Goal: Contribute content

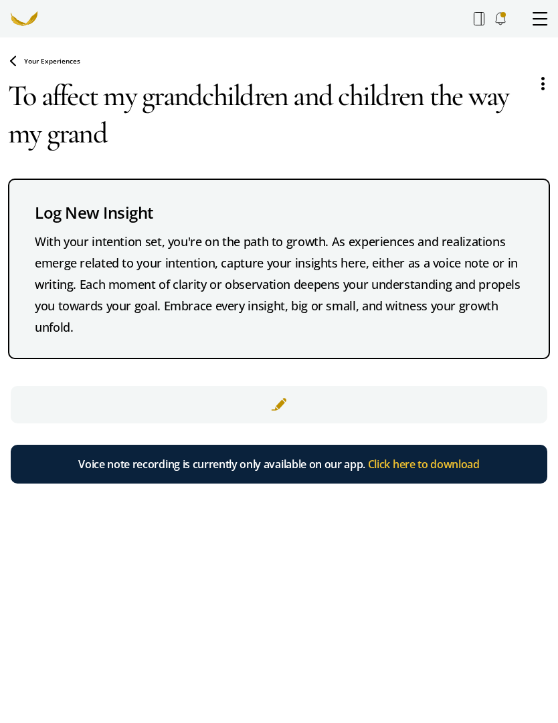
click at [135, 140] on textarea "To affect my grandchildren and children the way my grand" at bounding box center [267, 114] width 518 height 96
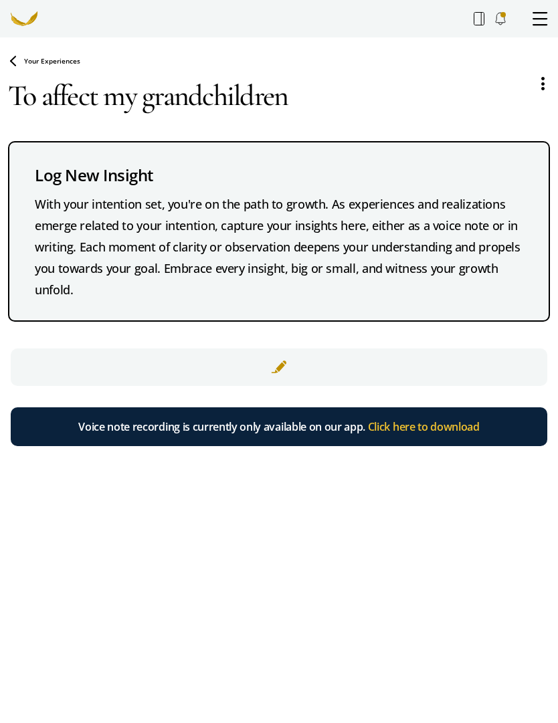
type textarea "To affect"
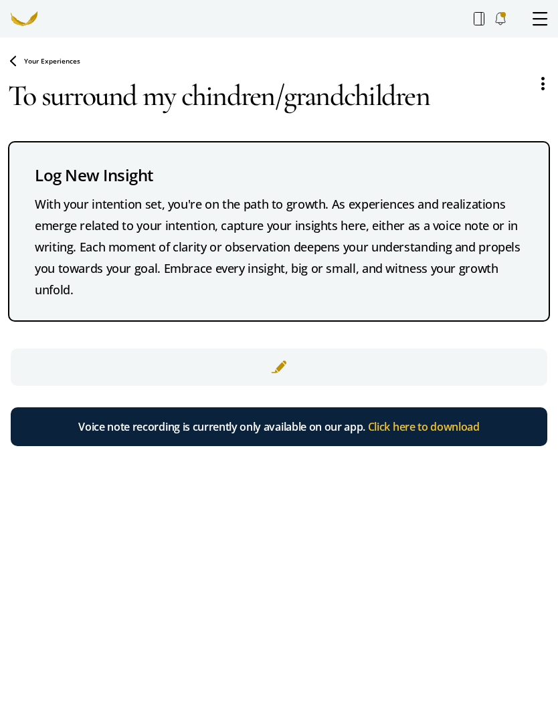
click at [245, 96] on textarea "To surround my chindren/grandchildren" at bounding box center [267, 95] width 518 height 59
click at [225, 123] on textarea "To surround my chindren/grandchildren" at bounding box center [267, 95] width 518 height 59
click at [451, 91] on textarea "To surround my children /grandchildren" at bounding box center [267, 95] width 518 height 59
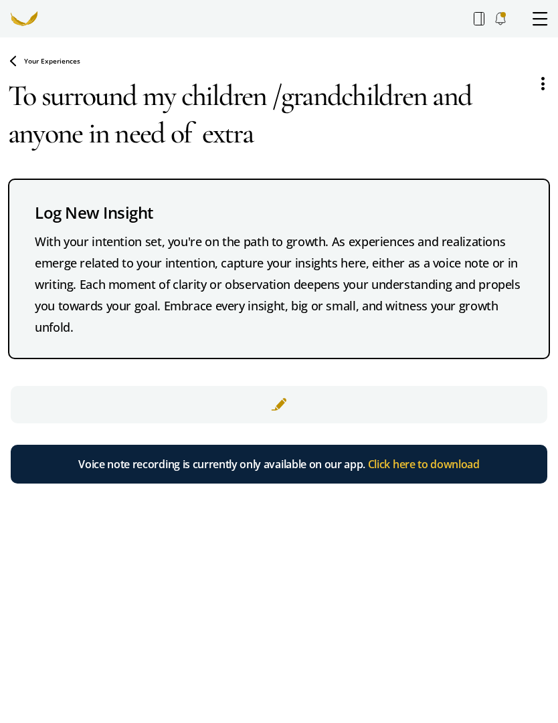
click at [213, 145] on textarea "To surround my children /grandchildren and anyone in need of extra" at bounding box center [267, 114] width 518 height 96
click at [317, 143] on textarea "To surround my children /grandchildren and anyone in need of an extra" at bounding box center [267, 114] width 518 height 96
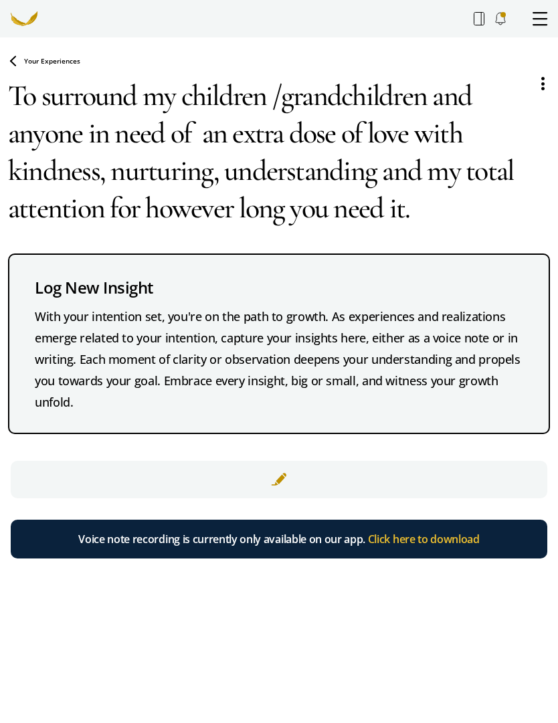
click at [223, 164] on textarea "To surround my children /grandchildren and anyone in need of an extra dose of l…" at bounding box center [267, 151] width 518 height 171
click at [504, 114] on textarea "To surround my children /grandchildren and anyone in need of an extra dose of l…" at bounding box center [267, 151] width 518 height 171
click at [520, 84] on textarea "To surround my children /grandchildren and anyone in need of an extra dose of l…" at bounding box center [267, 151] width 518 height 171
click at [229, 181] on textarea "To surround my children /grandchildren and anyone in need of an extra dose of l…" at bounding box center [267, 151] width 518 height 171
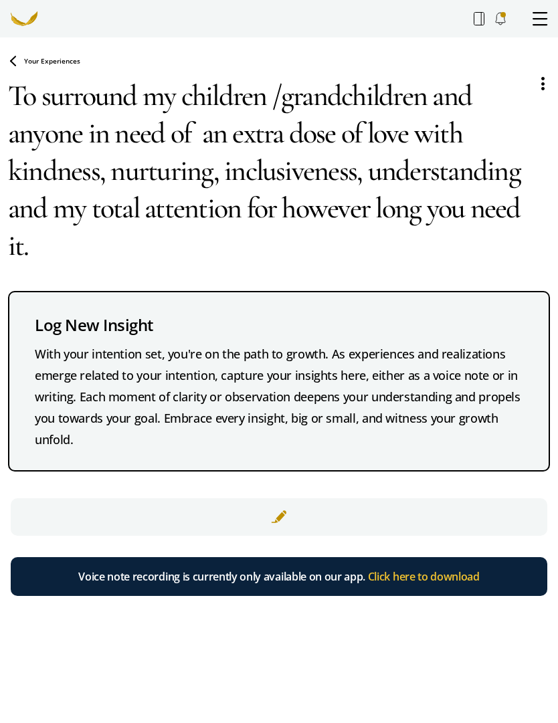
click at [131, 676] on div "Your Experiences Your browser does not support the audio element. To surround m…" at bounding box center [279, 361] width 558 height 723
click at [290, 498] on div at bounding box center [279, 516] width 536 height 37
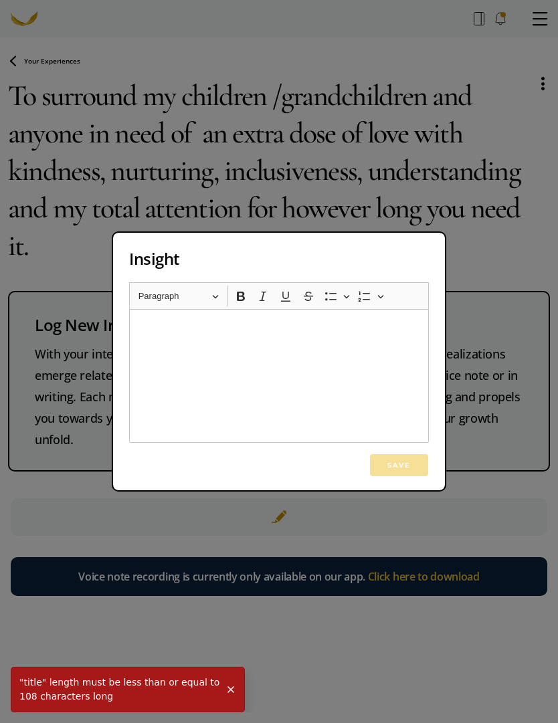
click at [163, 336] on div "Rich Text Editor, main" at bounding box center [279, 376] width 300 height 134
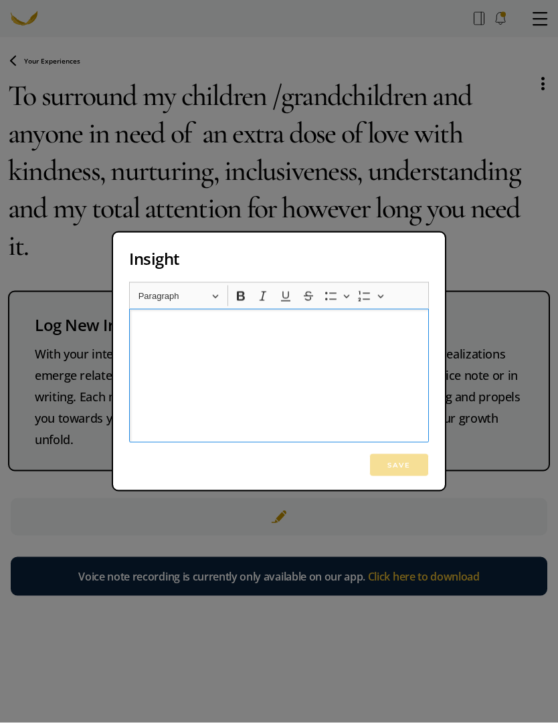
click at [158, 332] on p "Rich Text Editor, main" at bounding box center [279, 327] width 286 height 16
click at [157, 328] on p "Rich Text Editor, main" at bounding box center [279, 327] width 286 height 16
click at [161, 328] on p "Rich Text Editor, main" at bounding box center [279, 327] width 286 height 16
click at [165, 329] on p "Rich Text Editor, main" at bounding box center [279, 327] width 286 height 16
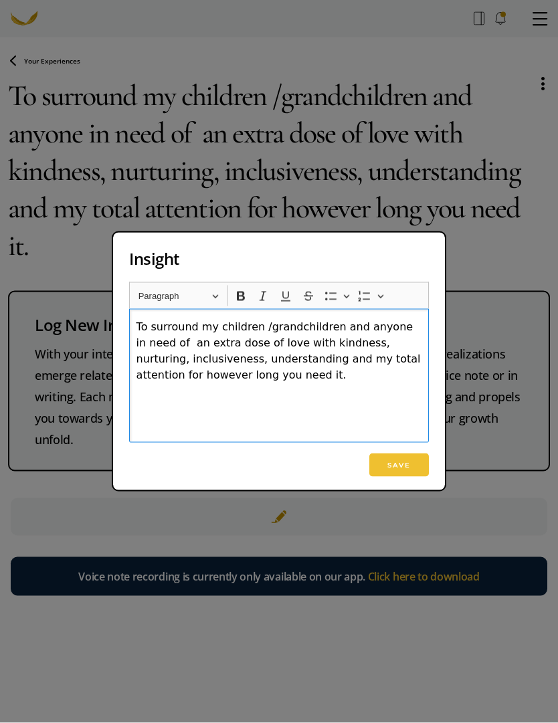
click at [411, 462] on button "Save" at bounding box center [399, 464] width 60 height 23
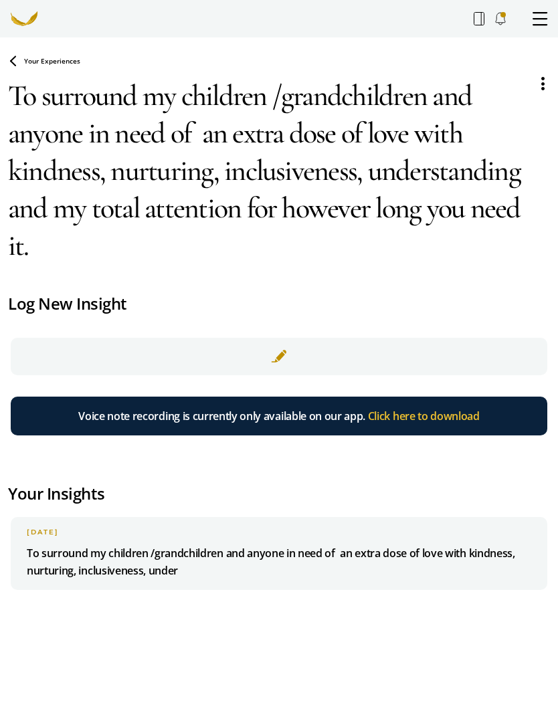
click at [77, 221] on textarea "To surround my children /grandchildren and anyone in need of an extra dose of l…" at bounding box center [267, 170] width 518 height 209
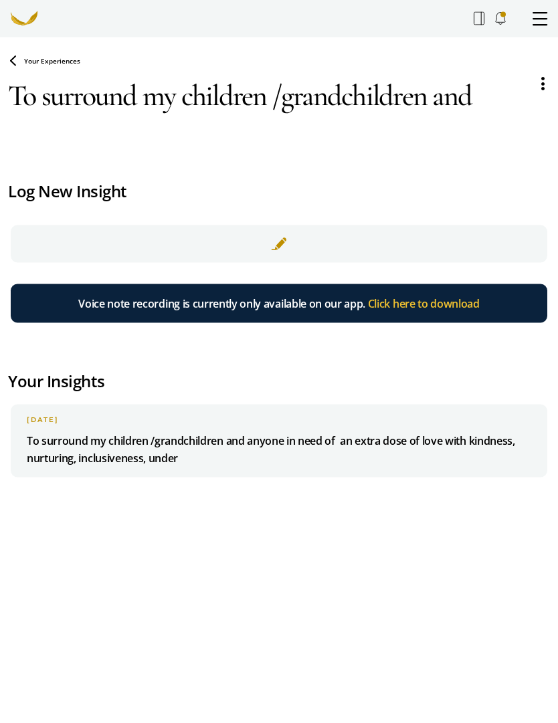
scroll to position [0, 0]
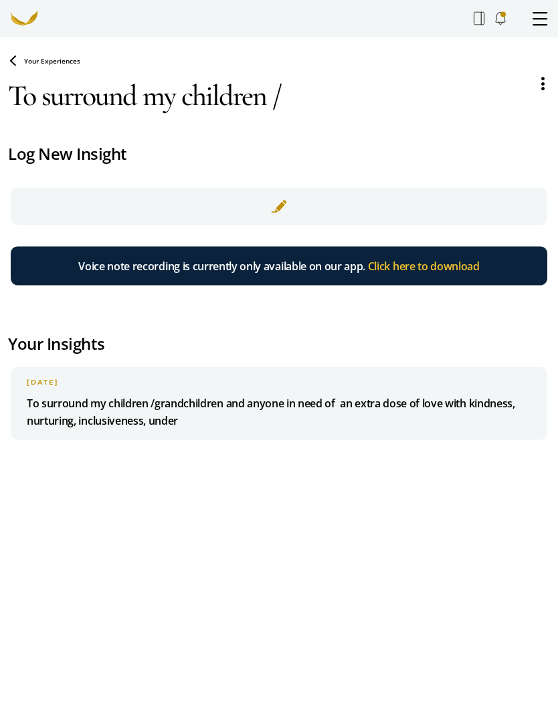
type textarea "To surround"
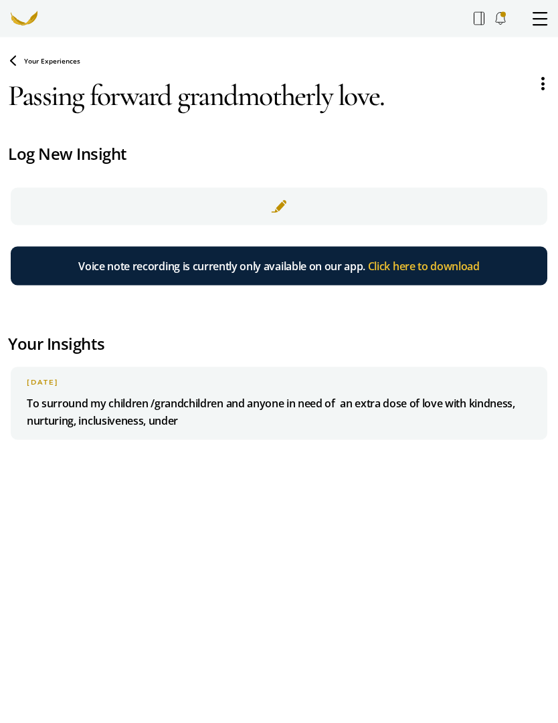
type textarea "Passing forward grandmotherly love."
click at [203, 395] on p "To surround my children /grandchildren and anyone in need of an extra dose of l…" at bounding box center [279, 412] width 504 height 35
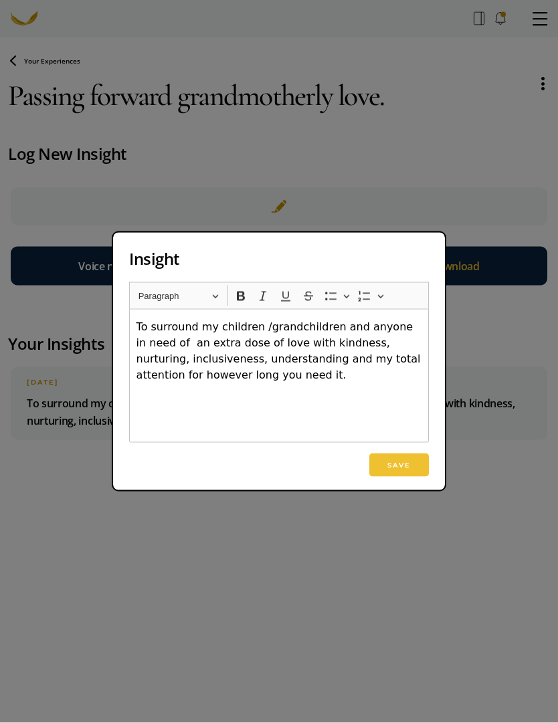
scroll to position [40, 0]
click at [528, 570] on div "Insight Rich Text Editor Heading Paragraph Paragraph Heading 1 Heading 2 Headin…" at bounding box center [279, 361] width 558 height 723
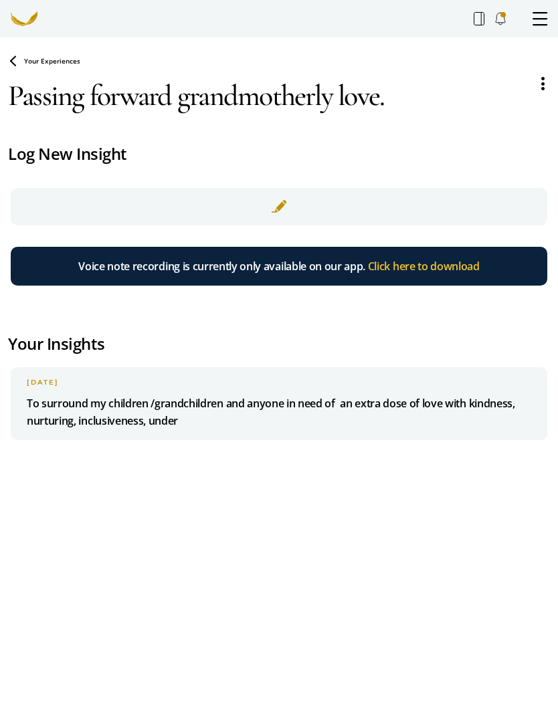
scroll to position [0, 0]
